Goal: Task Accomplishment & Management: Use online tool/utility

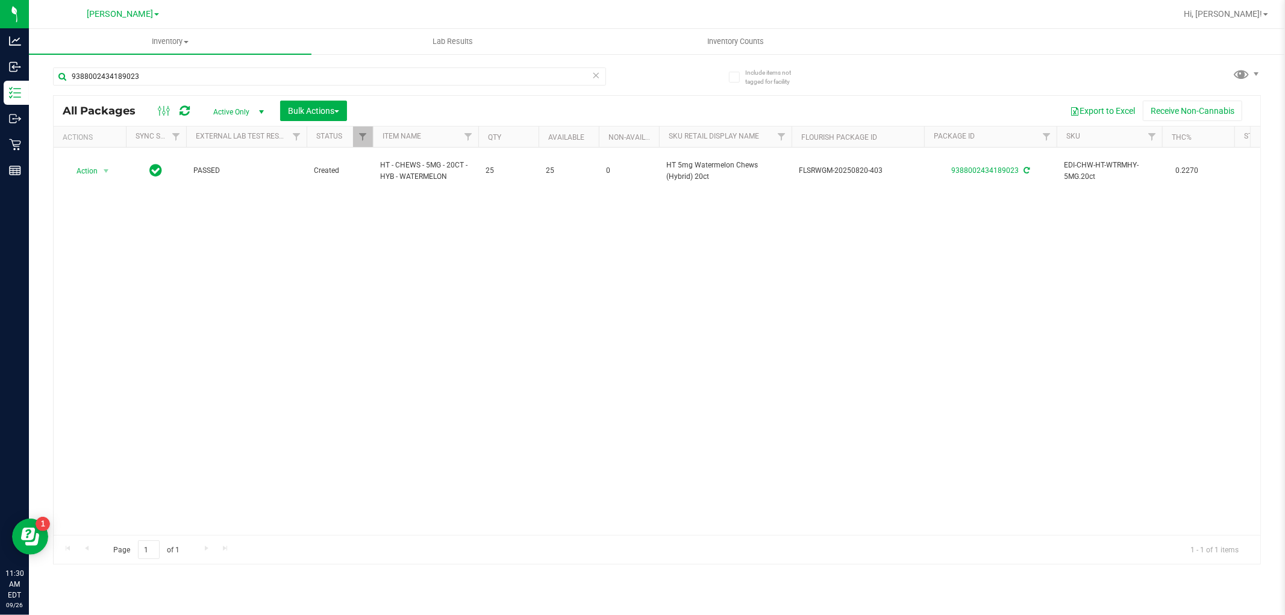
click at [596, 75] on icon at bounding box center [596, 74] width 8 height 14
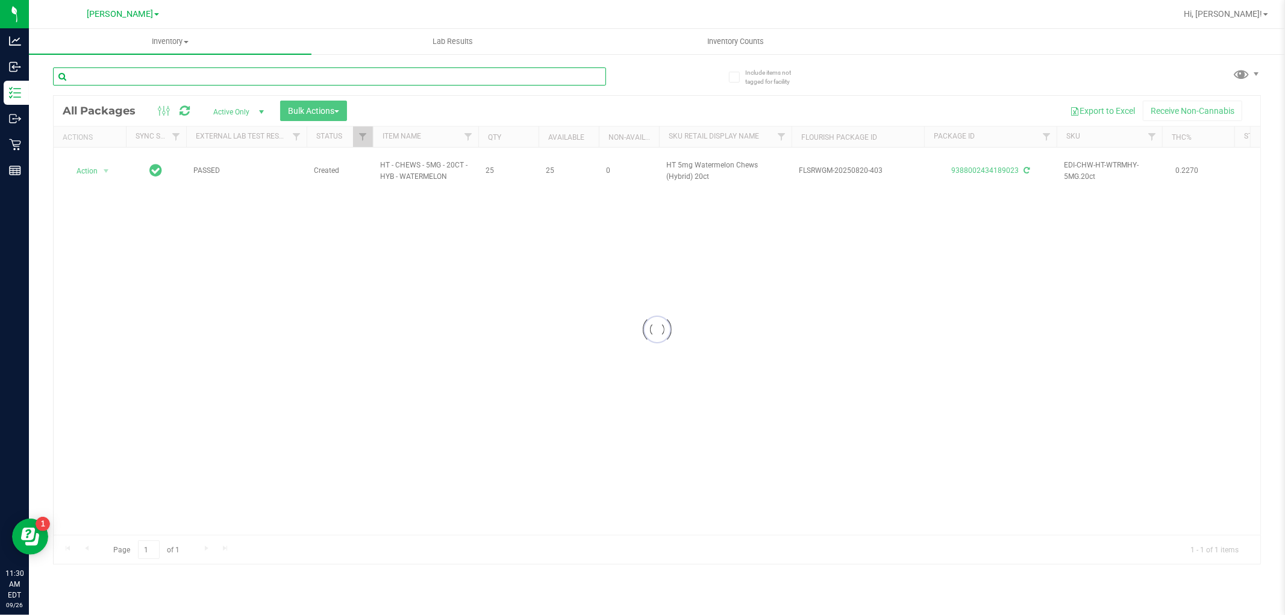
click at [557, 76] on input "text" at bounding box center [329, 76] width 553 height 18
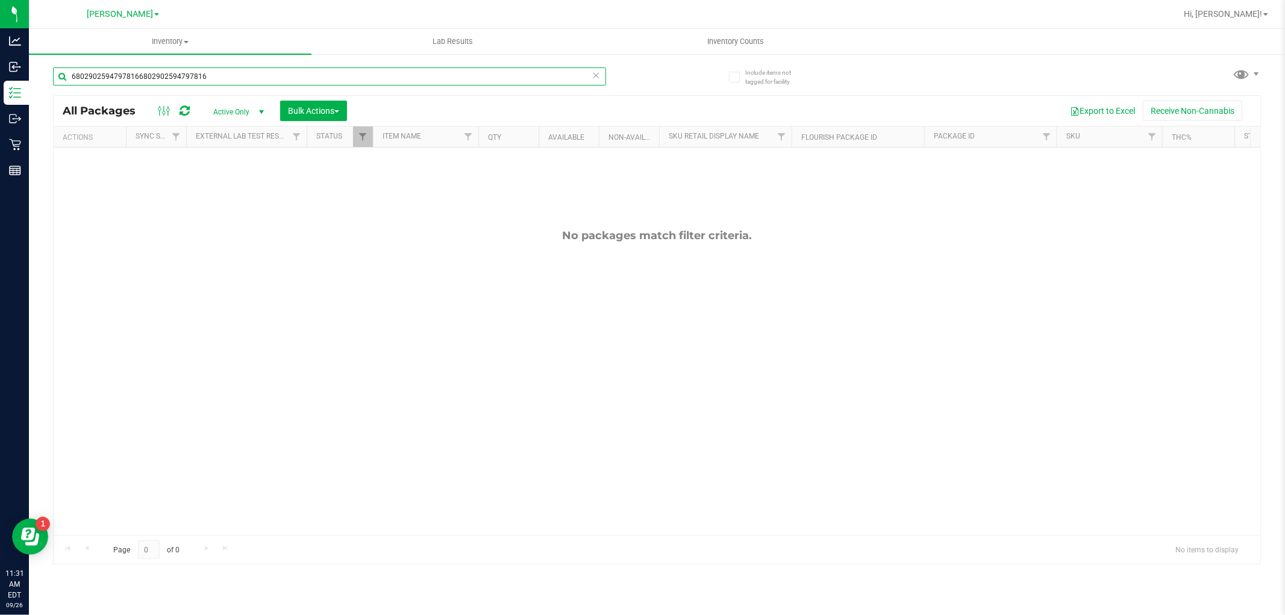
click at [599, 77] on div "68029025947978166802902594797816" at bounding box center [329, 76] width 553 height 18
type input "68029025947978166802902594797816"
click at [595, 77] on icon at bounding box center [596, 74] width 8 height 14
click at [574, 74] on input "text" at bounding box center [329, 76] width 553 height 18
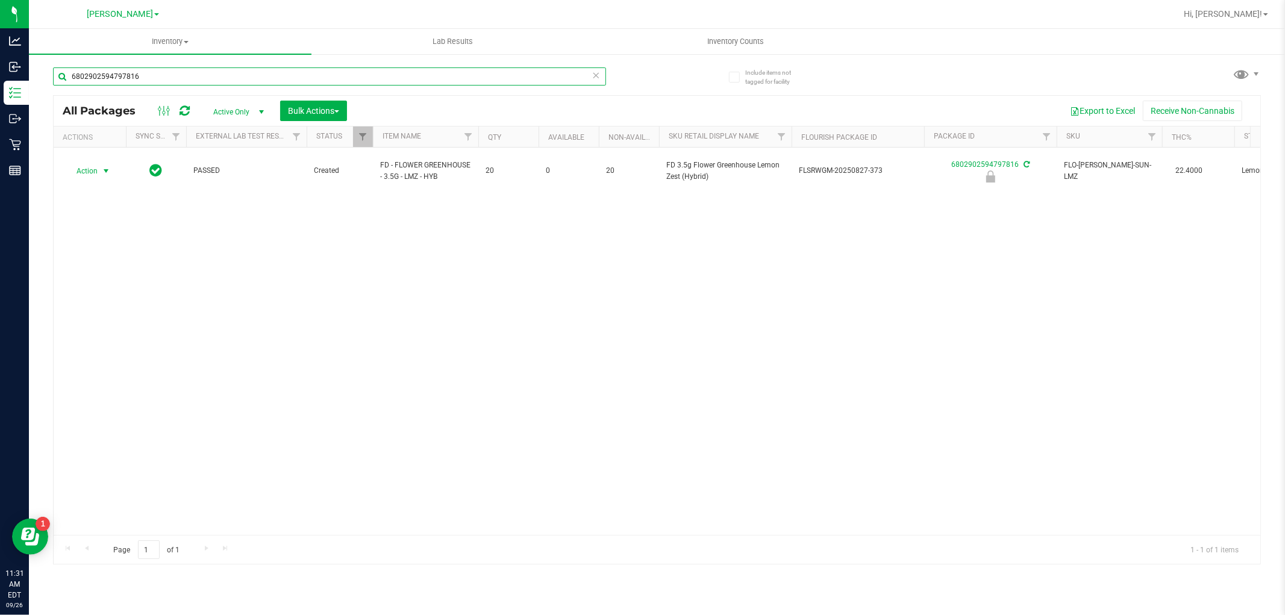
type input "6802902594797816"
click at [105, 166] on span "select" at bounding box center [106, 171] width 10 height 10
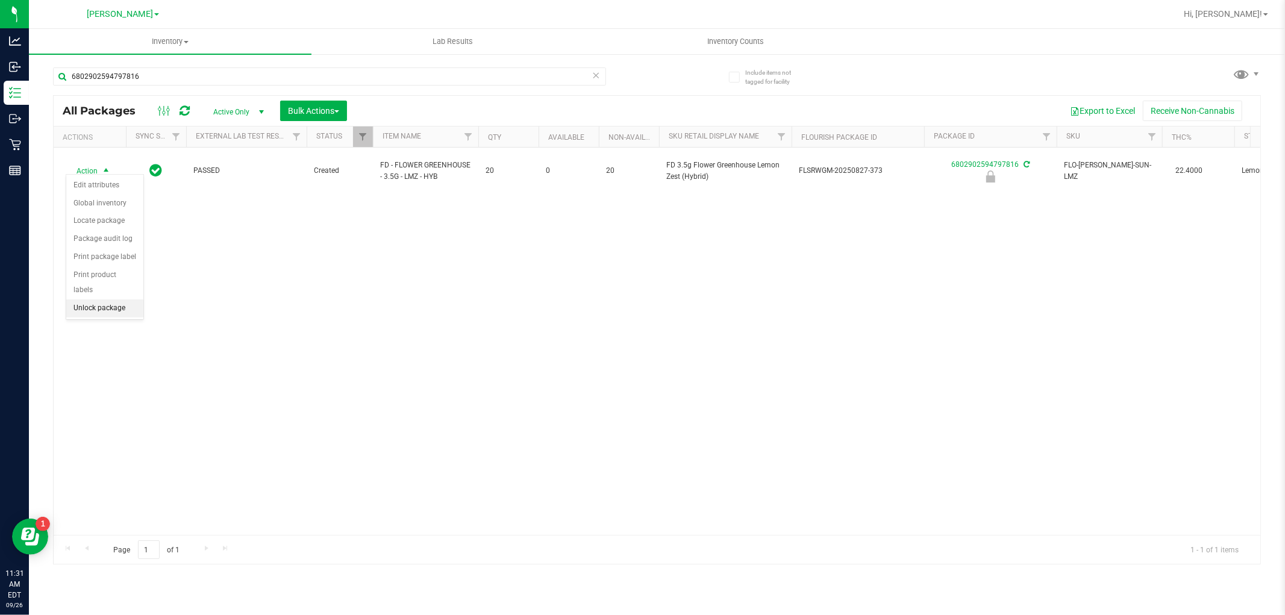
click at [90, 304] on li "Unlock package" at bounding box center [104, 308] width 77 height 18
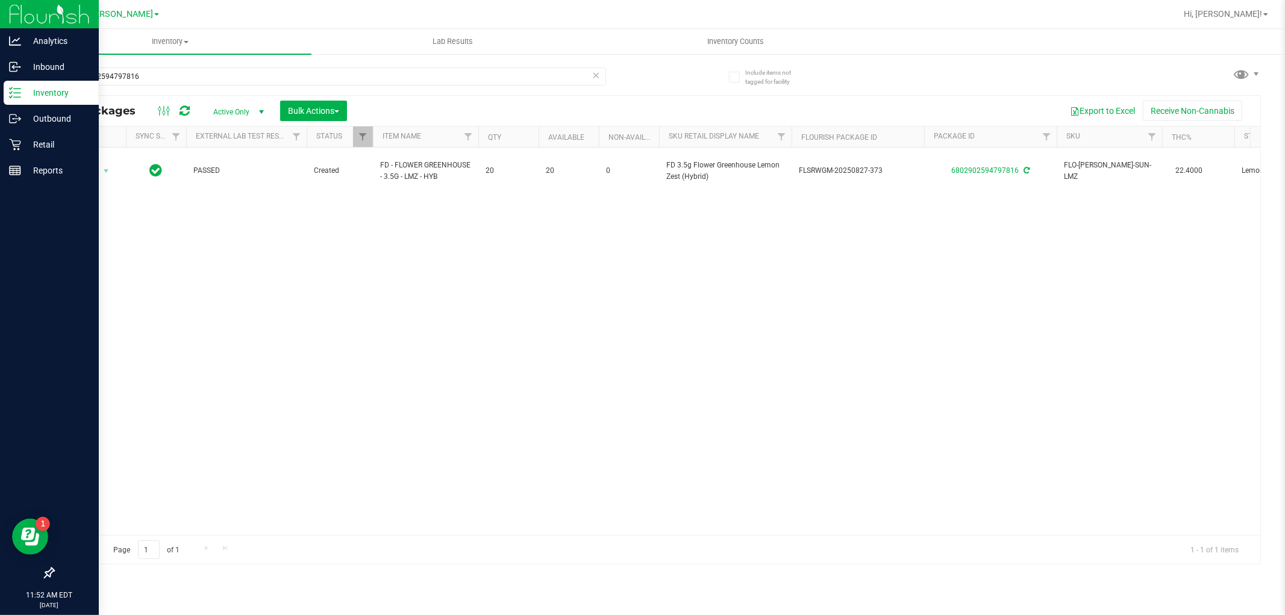
click at [49, 89] on p "Inventory" at bounding box center [57, 93] width 72 height 14
drag, startPoint x: 163, startPoint y: 75, endPoint x: 0, endPoint y: 80, distance: 162.7
click at [0, 80] on div "Analytics Inbound Inventory Outbound Retail Reports 11:52 AM EDT [DATE] 09/26 […" at bounding box center [642, 307] width 1285 height 615
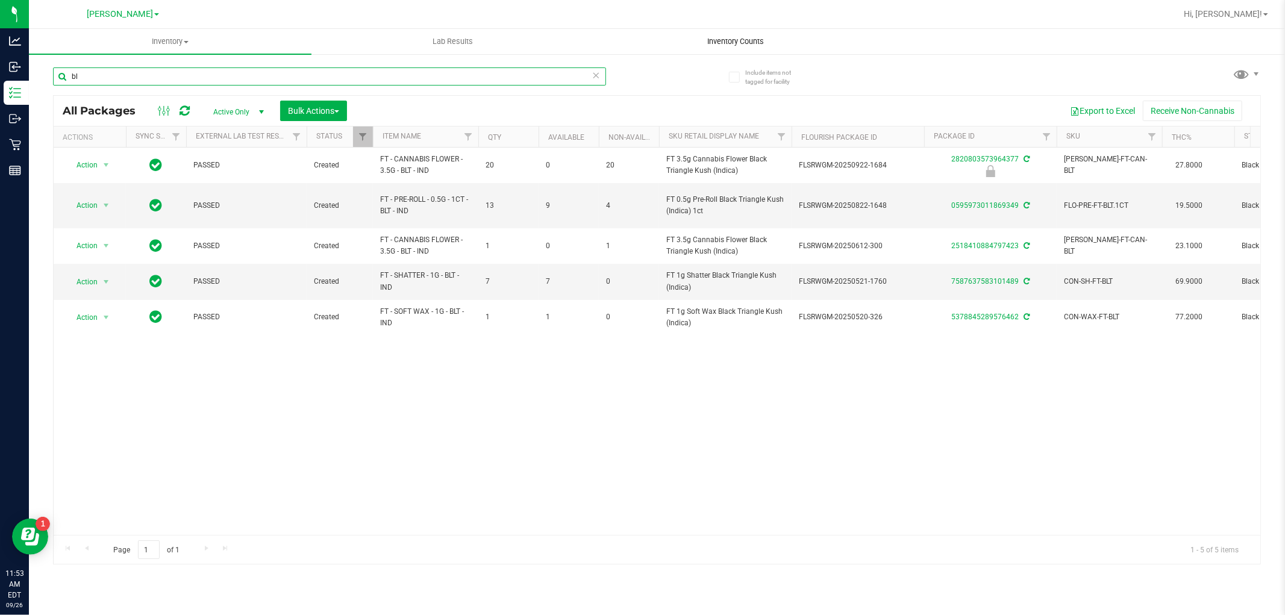
type input "b"
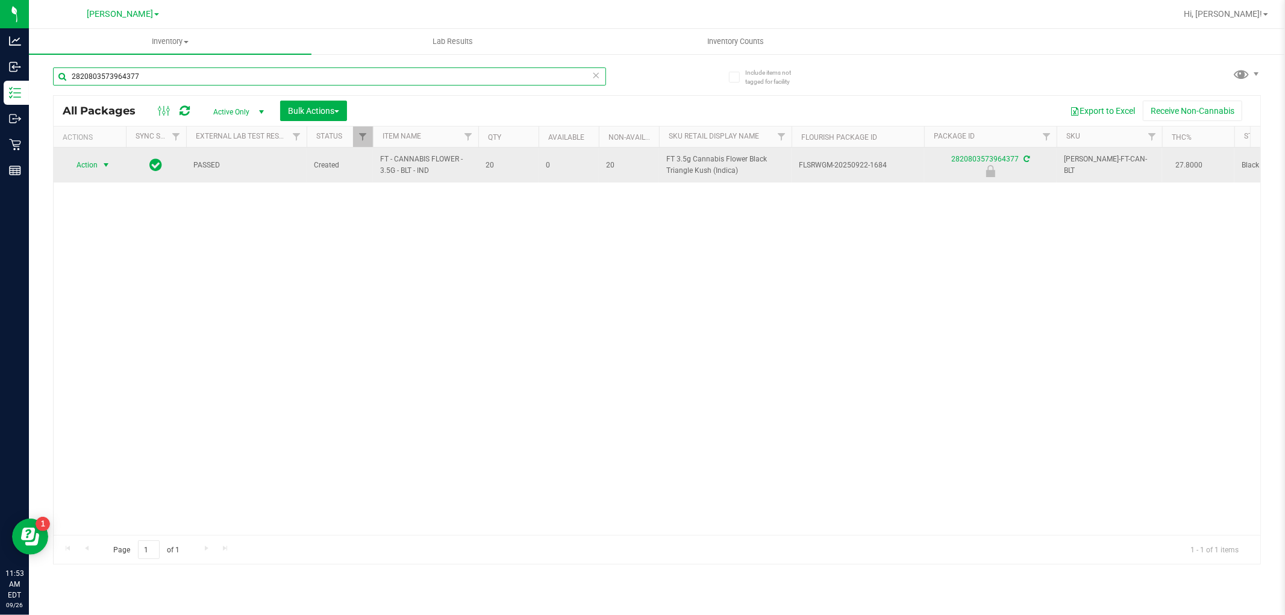
type input "2820803573964377"
click at [94, 160] on span "Action" at bounding box center [82, 165] width 33 height 17
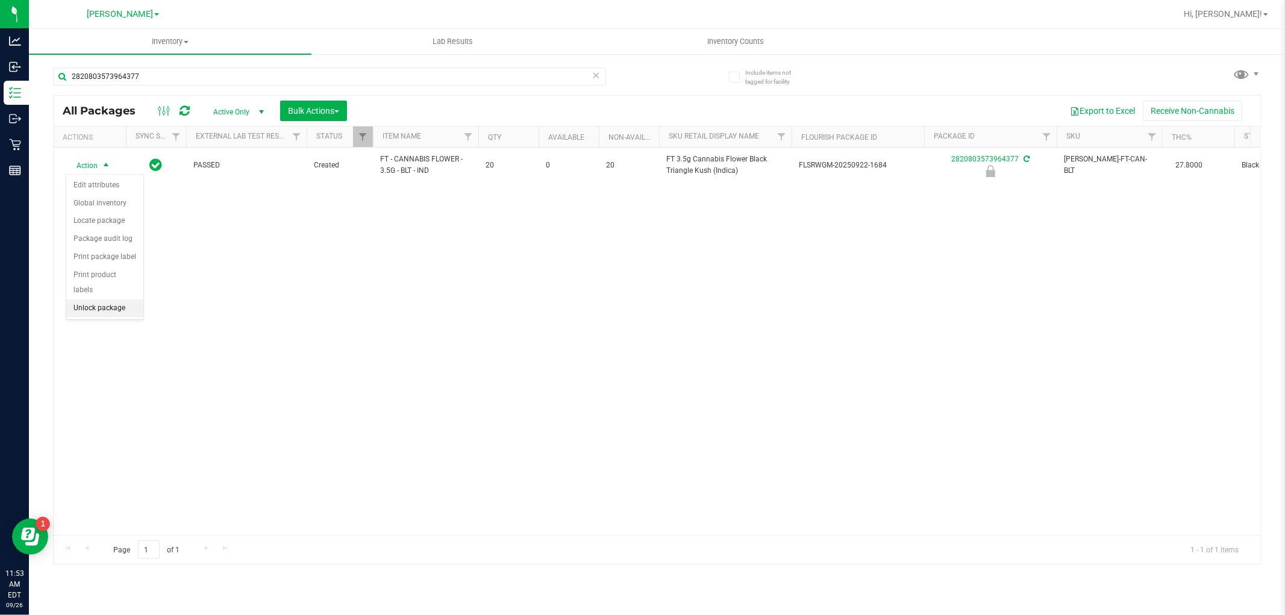
click at [104, 310] on li "Unlock package" at bounding box center [104, 308] width 77 height 18
